Goal: Information Seeking & Learning: Learn about a topic

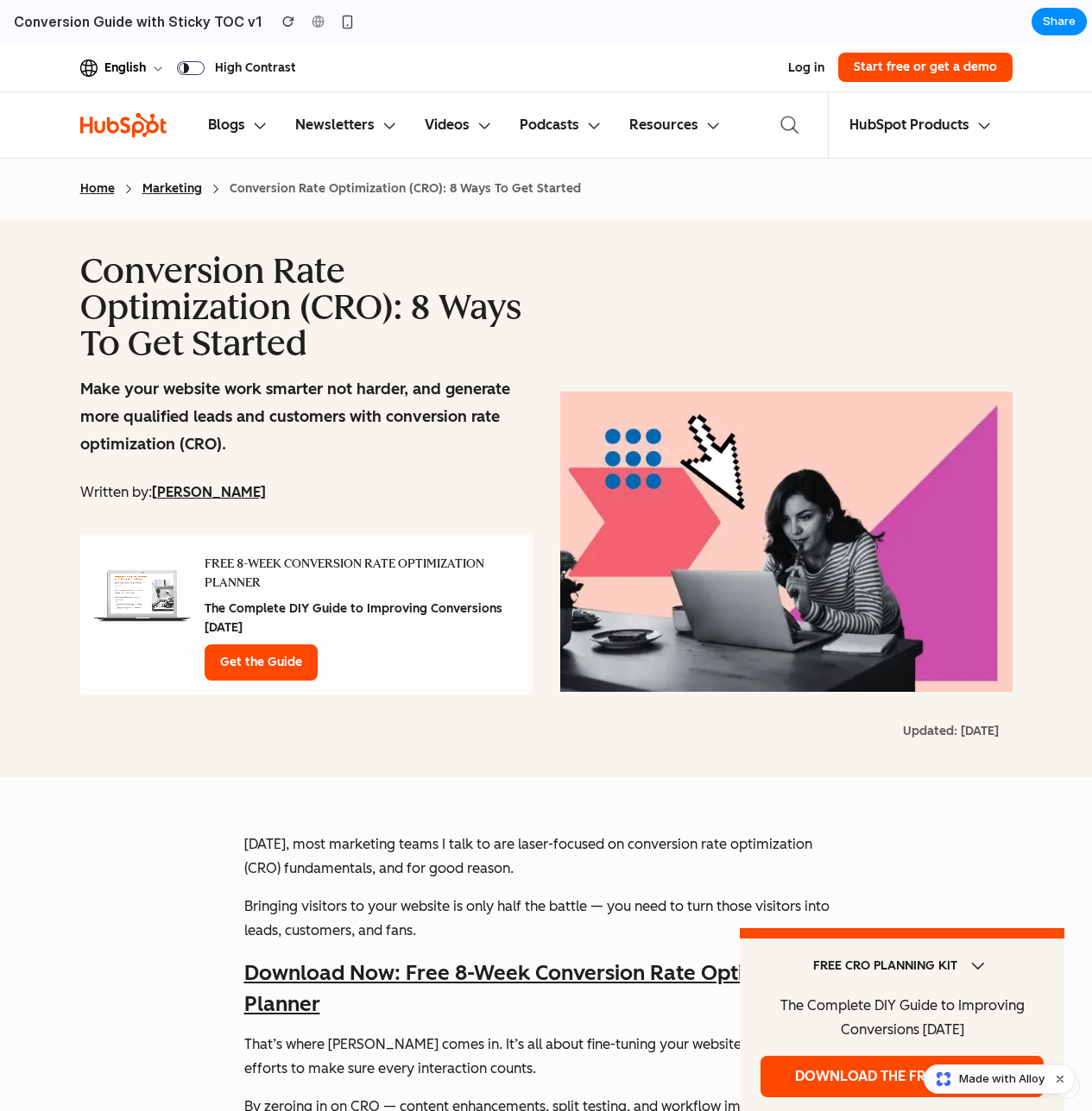
click at [985, 1070] on span "Made with Alloy" at bounding box center [1002, 1079] width 85 height 17
click at [244, 388] on p "Make your website work smarter not harder, and generate more qualified leads an…" at bounding box center [306, 417] width 452 height 83
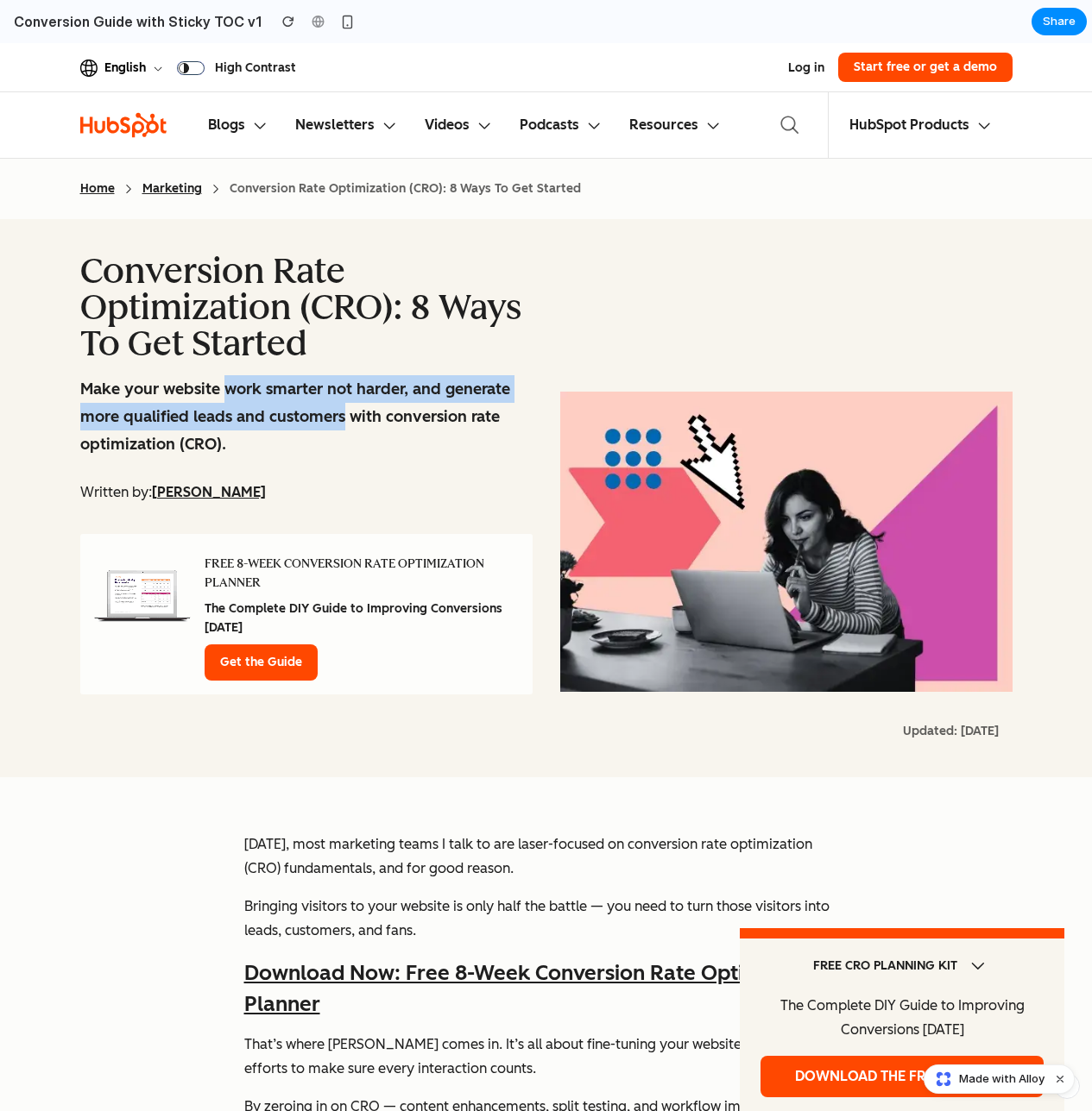
drag, startPoint x: 244, startPoint y: 388, endPoint x: 305, endPoint y: 411, distance: 65.2
click at [305, 411] on p "Make your website work smarter not harder, and generate more qualified leads an…" at bounding box center [306, 417] width 452 height 83
drag, startPoint x: 305, startPoint y: 411, endPoint x: 205, endPoint y: 386, distance: 103.1
click at [205, 386] on p "Make your website work smarter not harder, and generate more qualified leads an…" at bounding box center [306, 417] width 452 height 83
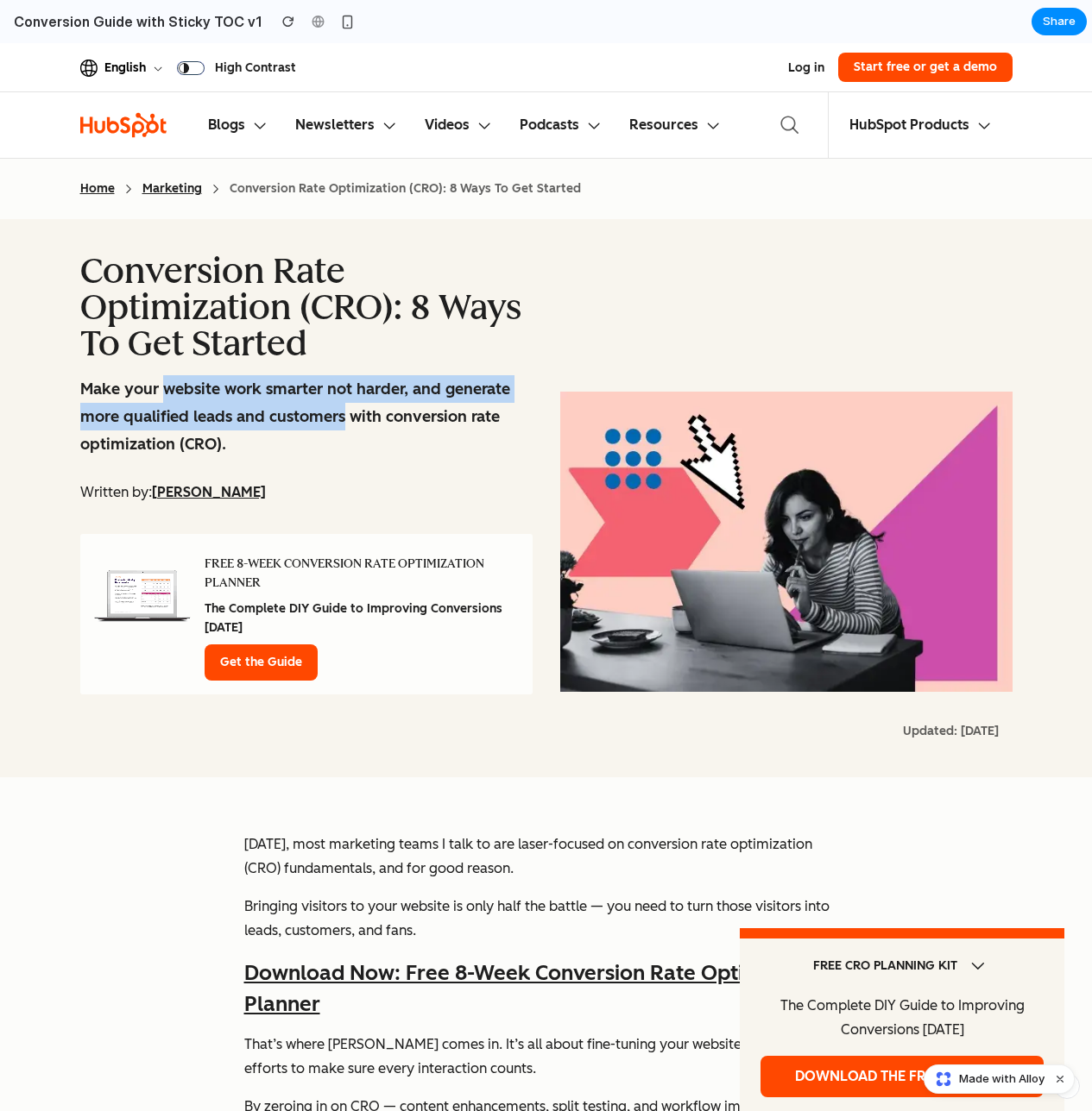
click at [205, 386] on p "Make your website work smarter not harder, and generate more qualified leads an…" at bounding box center [306, 417] width 452 height 83
drag, startPoint x: 205, startPoint y: 386, endPoint x: 399, endPoint y: 407, distance: 195.1
click at [399, 407] on p "Make your website work smarter not harder, and generate more qualified leads an…" at bounding box center [306, 417] width 452 height 83
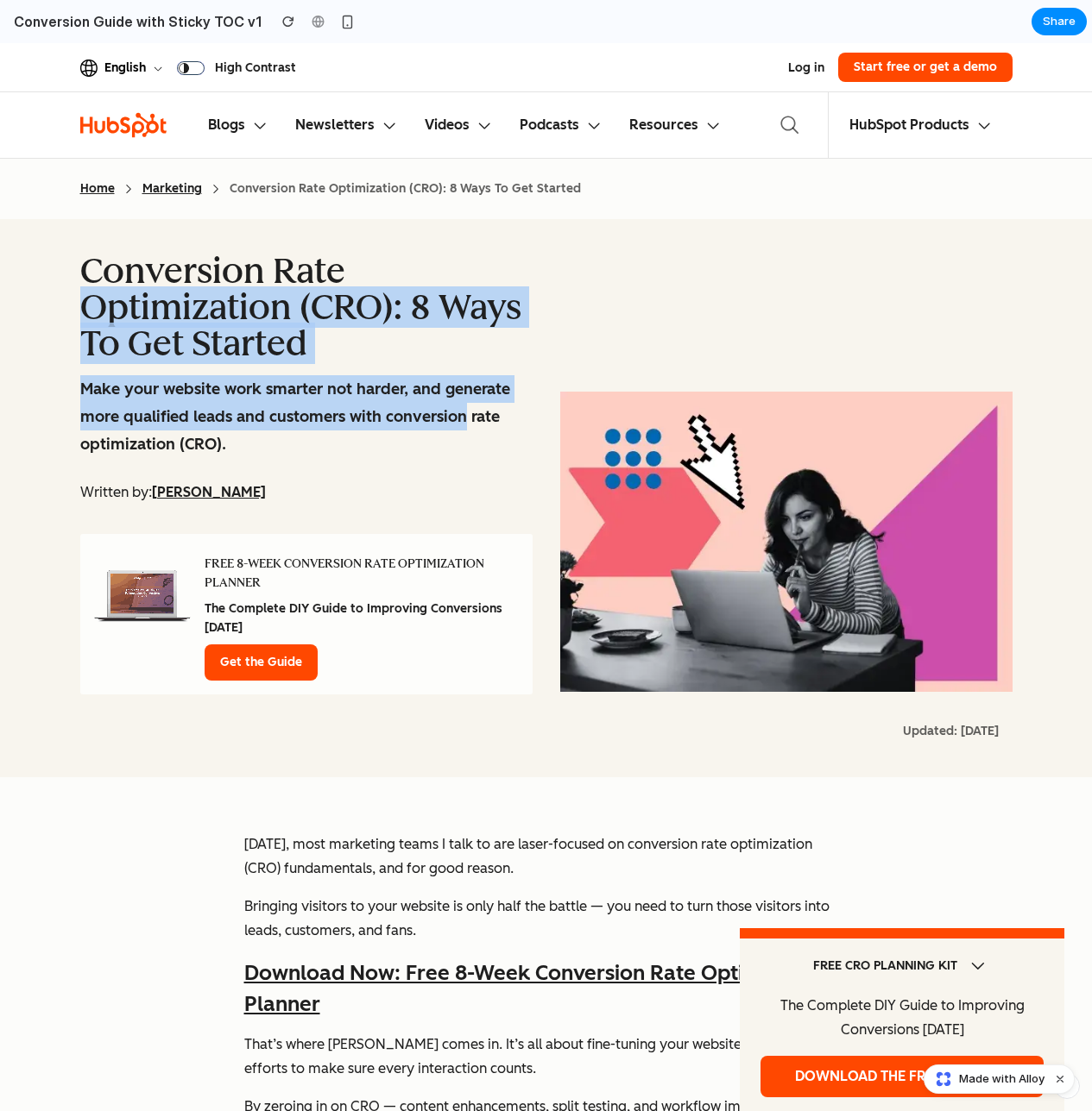
drag, startPoint x: 399, startPoint y: 407, endPoint x: 217, endPoint y: 321, distance: 201.3
click at [217, 321] on div "Conversion Rate Optimization (CRO): 8 Ways To Get Started Make your website wor…" at bounding box center [306, 498] width 452 height 489
click at [217, 321] on span "Conversion Rate Optimization (CRO): 8 Ways To Get Started" at bounding box center [300, 307] width 441 height 114
drag, startPoint x: 217, startPoint y: 321, endPoint x: 415, endPoint y: 411, distance: 217.5
click at [415, 411] on div "Conversion Rate Optimization (CRO): 8 Ways To Get Started Make your website wor…" at bounding box center [306, 498] width 452 height 489
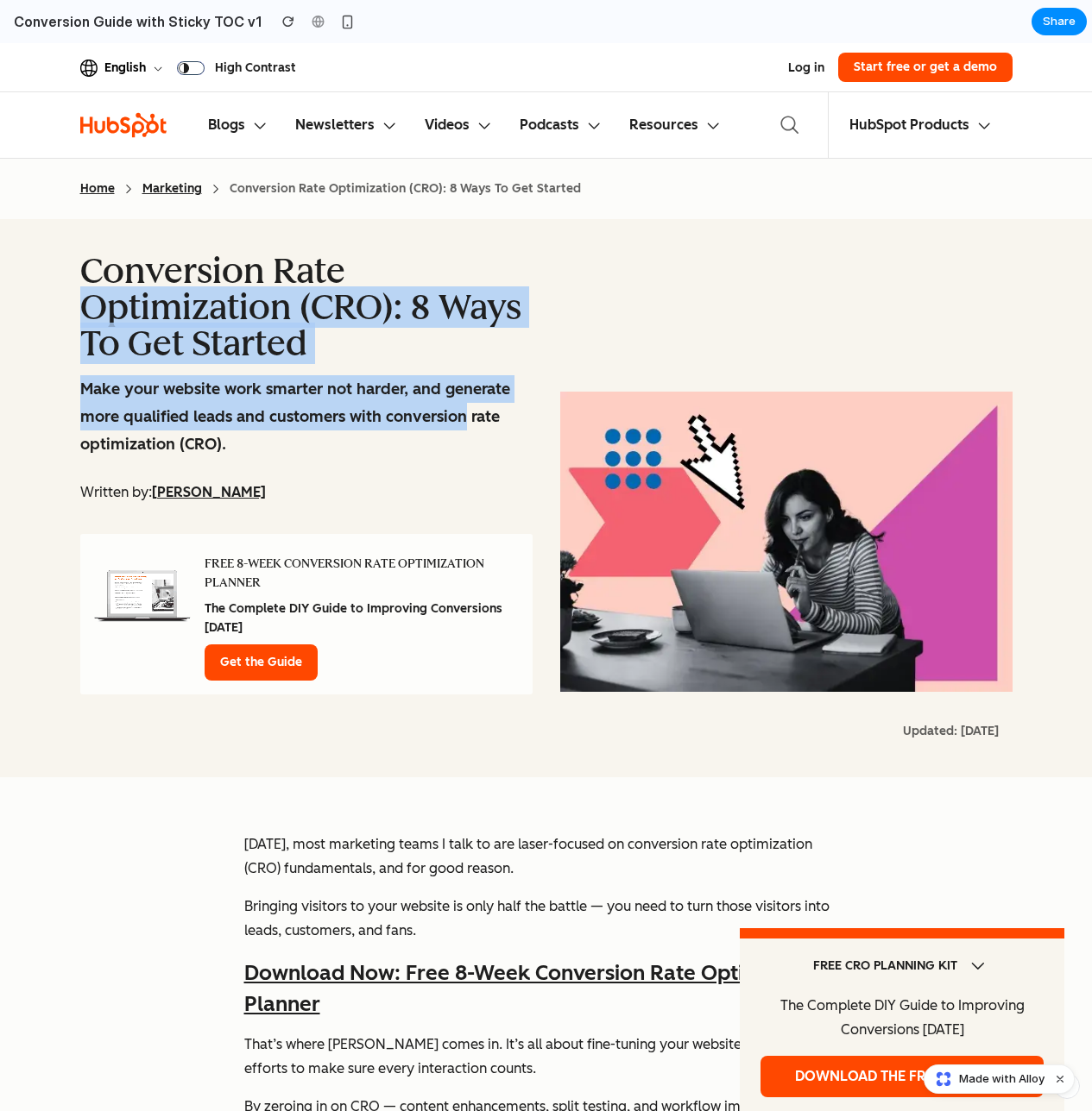
click at [415, 411] on p "Make your website work smarter not harder, and generate more qualified leads an…" at bounding box center [306, 417] width 452 height 83
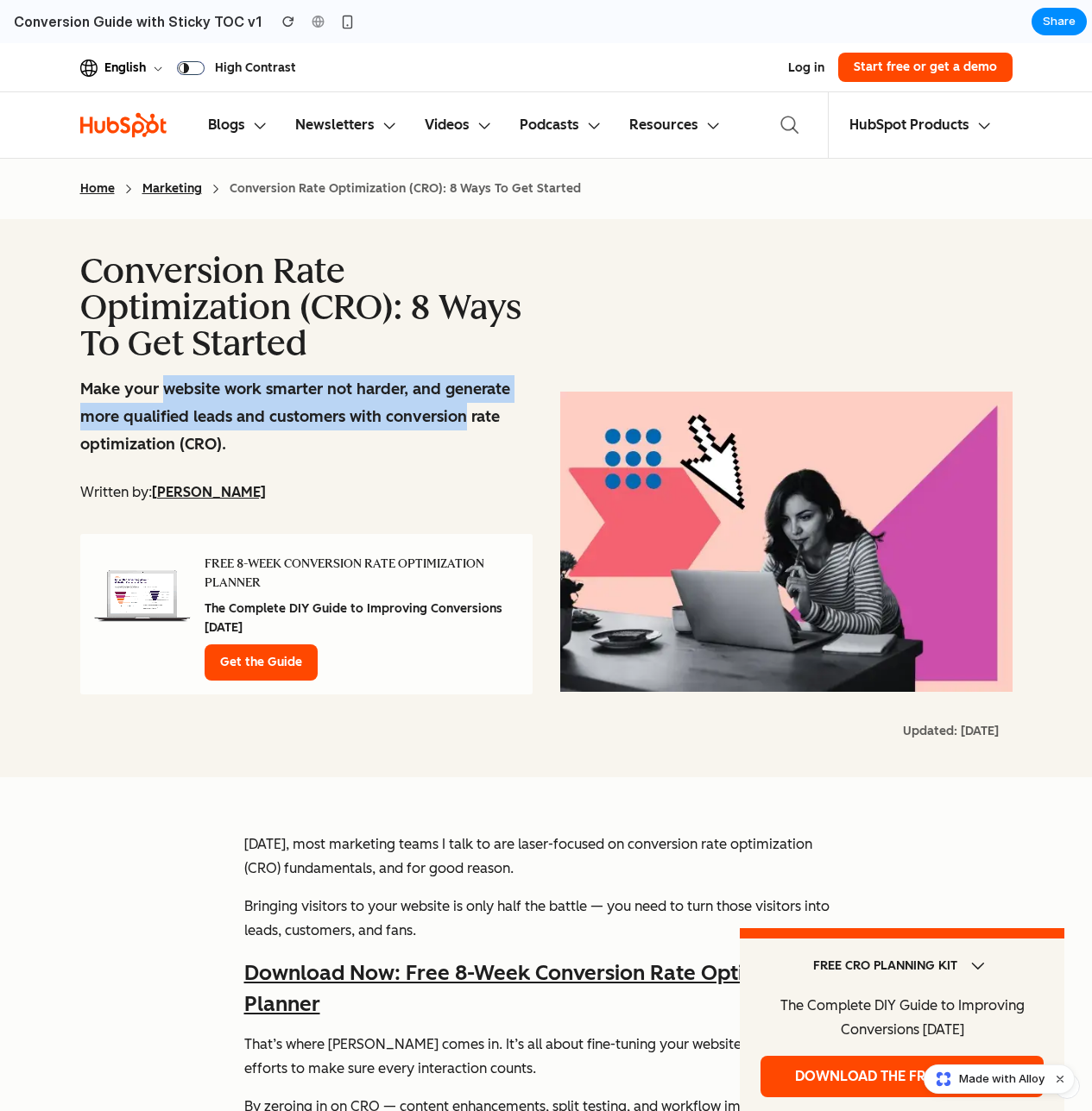
drag, startPoint x: 415, startPoint y: 411, endPoint x: 186, endPoint y: 389, distance: 230.1
click at [186, 389] on p "Make your website work smarter not harder, and generate more qualified leads an…" at bounding box center [306, 417] width 452 height 83
drag, startPoint x: 186, startPoint y: 389, endPoint x: 396, endPoint y: 413, distance: 211.4
click at [396, 413] on p "Make your website work smarter not harder, and generate more qualified leads an…" at bounding box center [306, 417] width 452 height 83
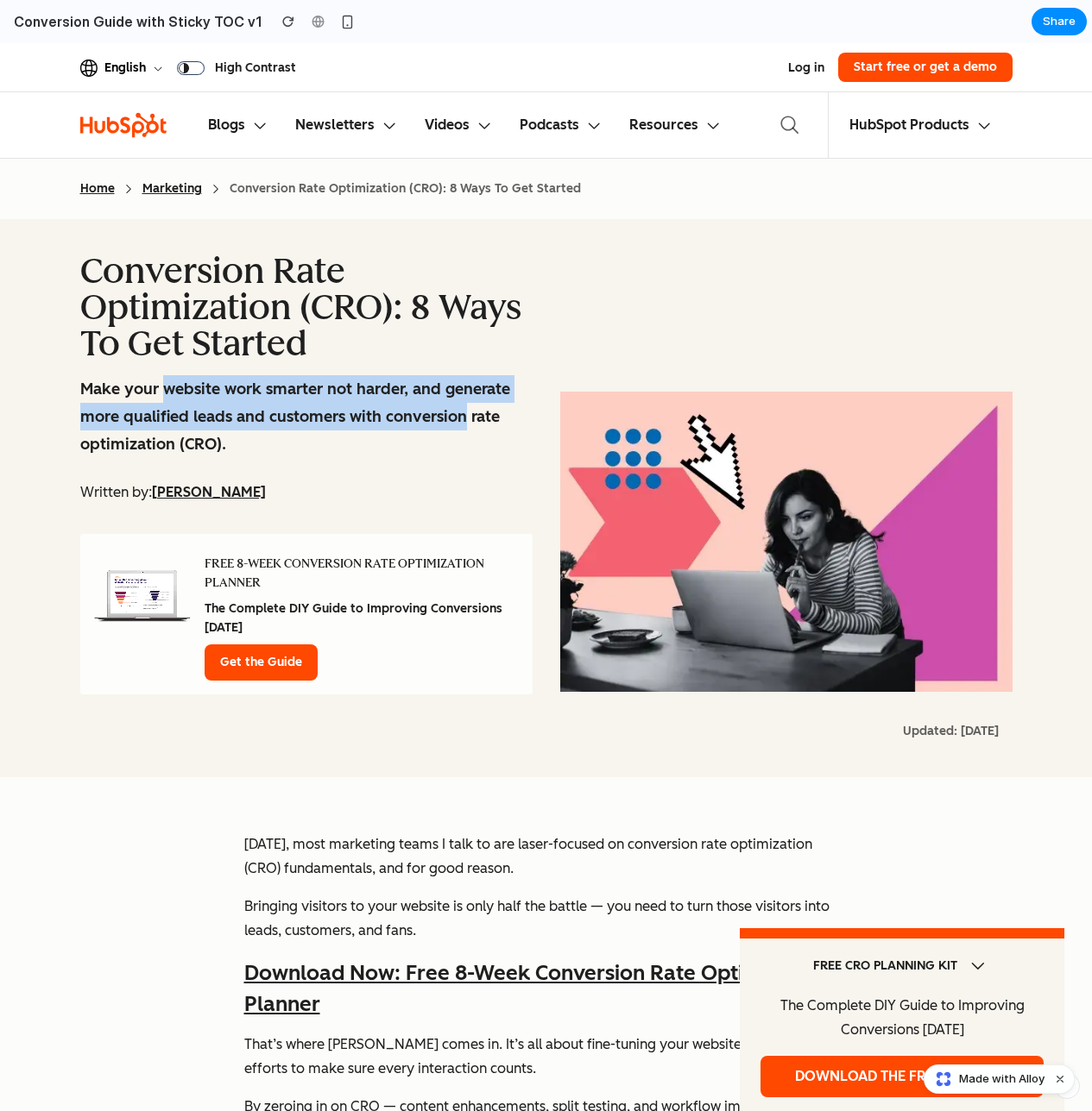
click at [396, 413] on p "Make your website work smarter not harder, and generate more qualified leads an…" at bounding box center [306, 417] width 452 height 83
drag, startPoint x: 396, startPoint y: 413, endPoint x: 183, endPoint y: 396, distance: 213.7
click at [182, 396] on p "Make your website work smarter not harder, and generate more qualified leads an…" at bounding box center [306, 417] width 452 height 83
click at [183, 396] on p "Make your website work smarter not harder, and generate more qualified leads an…" at bounding box center [306, 417] width 452 height 83
drag, startPoint x: 183, startPoint y: 396, endPoint x: 405, endPoint y: 409, distance: 222.4
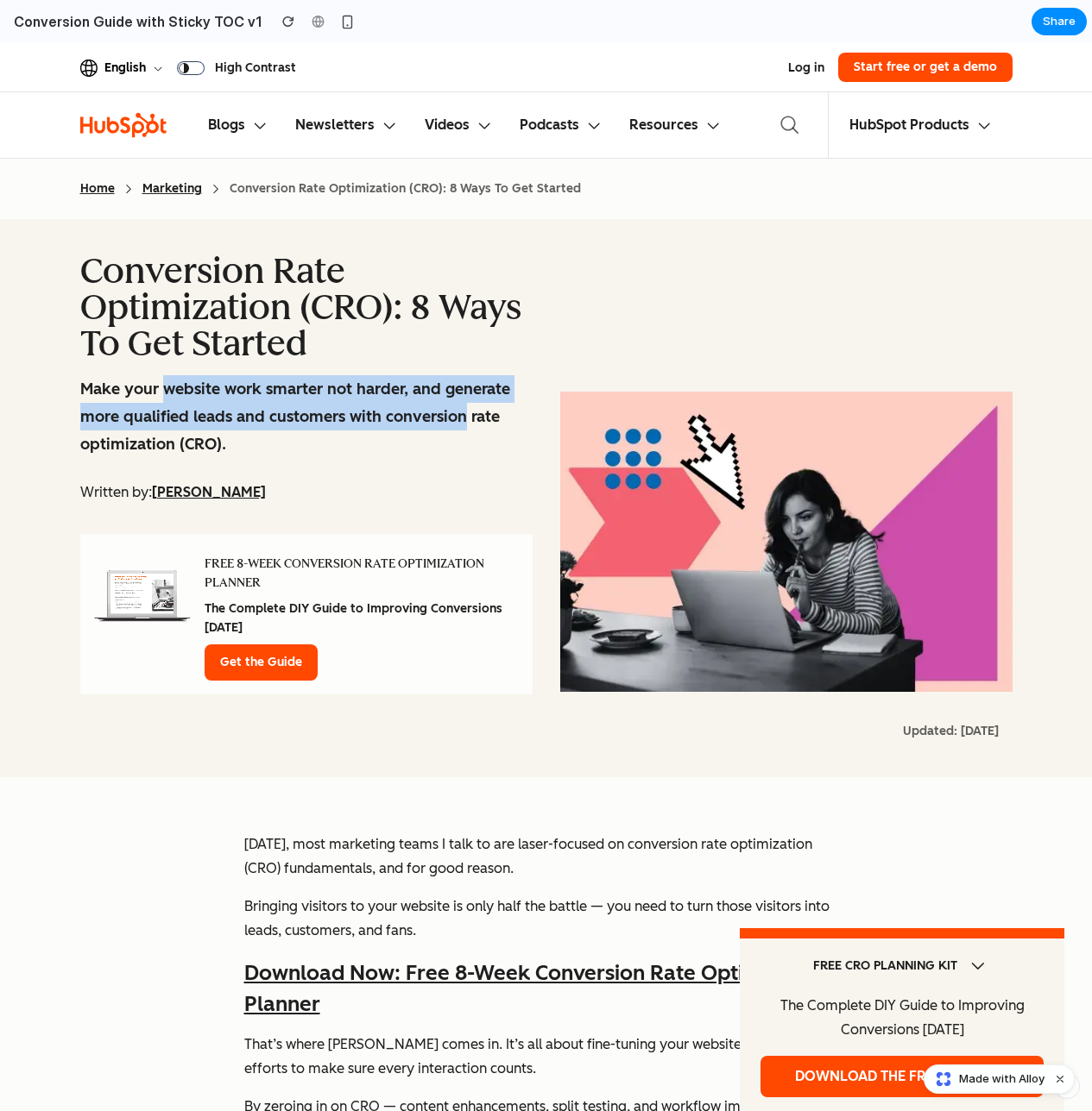
click at [405, 409] on p "Make your website work smarter not harder, and generate more qualified leads an…" at bounding box center [306, 417] width 452 height 83
drag, startPoint x: 405, startPoint y: 409, endPoint x: 194, endPoint y: 391, distance: 211.8
click at [194, 390] on p "Make your website work smarter not harder, and generate more qualified leads an…" at bounding box center [306, 417] width 452 height 83
click at [194, 391] on p "Make your website work smarter not harder, and generate more qualified leads an…" at bounding box center [306, 417] width 452 height 83
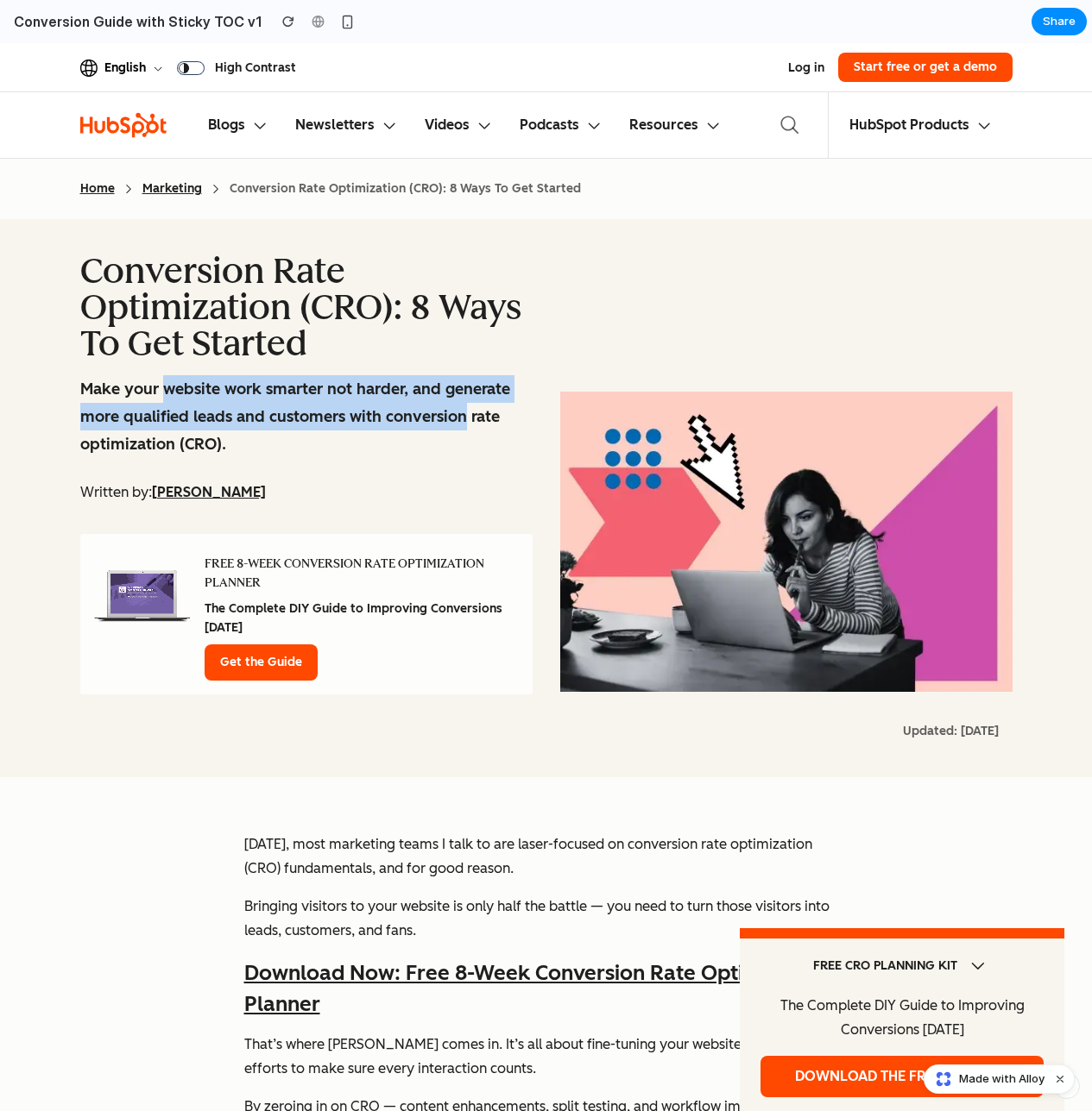
drag, startPoint x: 194, startPoint y: 391, endPoint x: 426, endPoint y: 412, distance: 232.9
click at [426, 412] on p "Make your website work smarter not harder, and generate more qualified leads an…" at bounding box center [306, 417] width 452 height 83
drag, startPoint x: 426, startPoint y: 412, endPoint x: 179, endPoint y: 391, distance: 247.9
click at [179, 391] on p "Make your website work smarter not harder, and generate more qualified leads an…" at bounding box center [306, 417] width 452 height 83
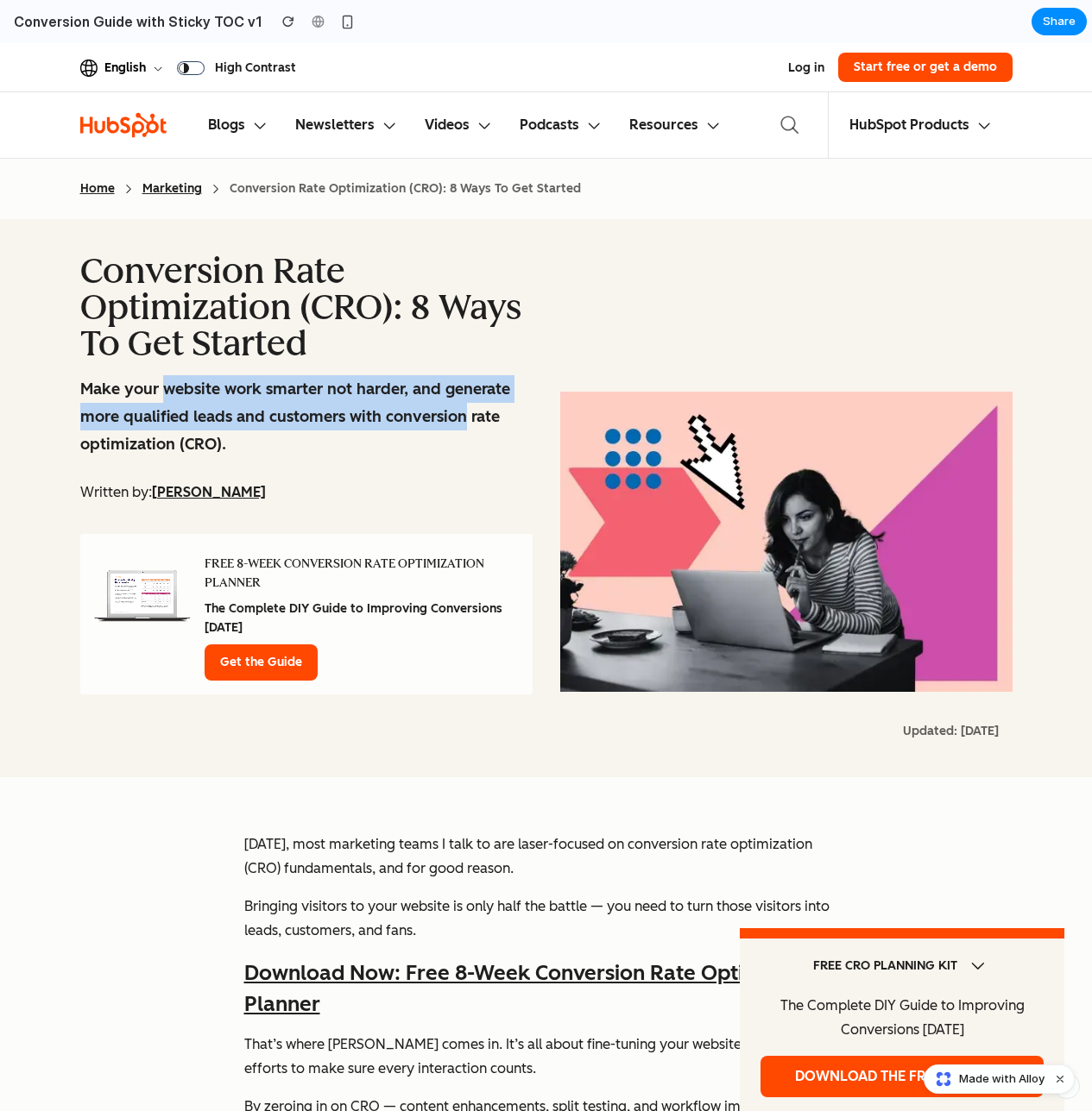
click at [179, 391] on p "Make your website work smarter not harder, and generate more qualified leads an…" at bounding box center [306, 417] width 452 height 83
drag, startPoint x: 179, startPoint y: 391, endPoint x: 402, endPoint y: 411, distance: 223.9
click at [402, 411] on p "Make your website work smarter not harder, and generate more qualified leads an…" at bounding box center [306, 417] width 452 height 83
